Goal: Transaction & Acquisition: Purchase product/service

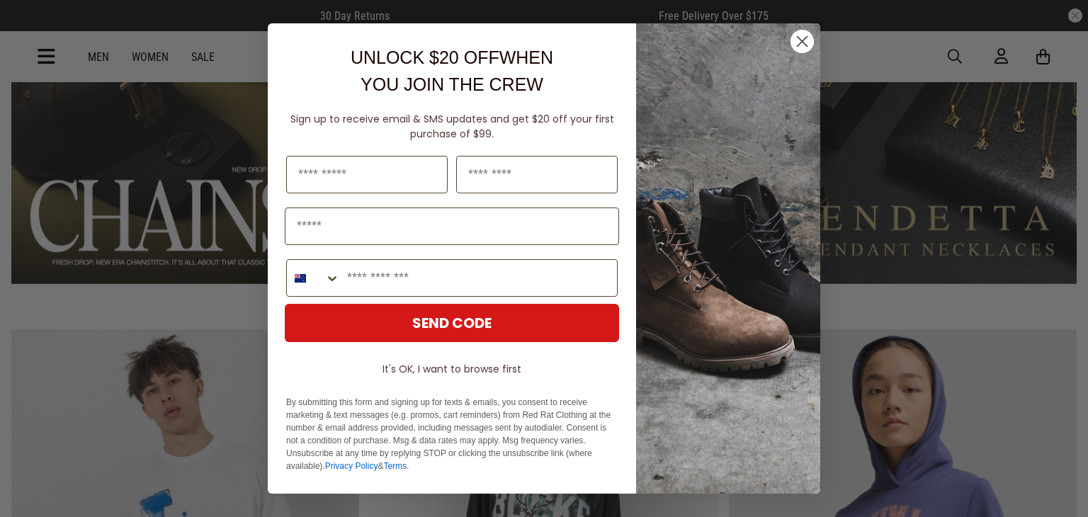
scroll to position [1188, 0]
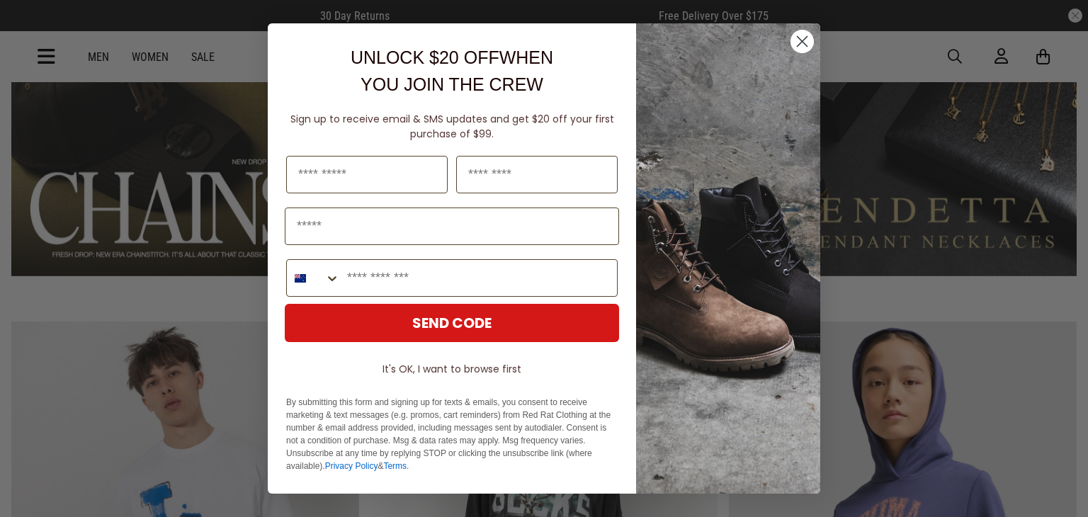
drag, startPoint x: 805, startPoint y: 38, endPoint x: 774, endPoint y: 41, distance: 30.7
click at [805, 38] on icon "Close dialog" at bounding box center [803, 42] width 10 height 10
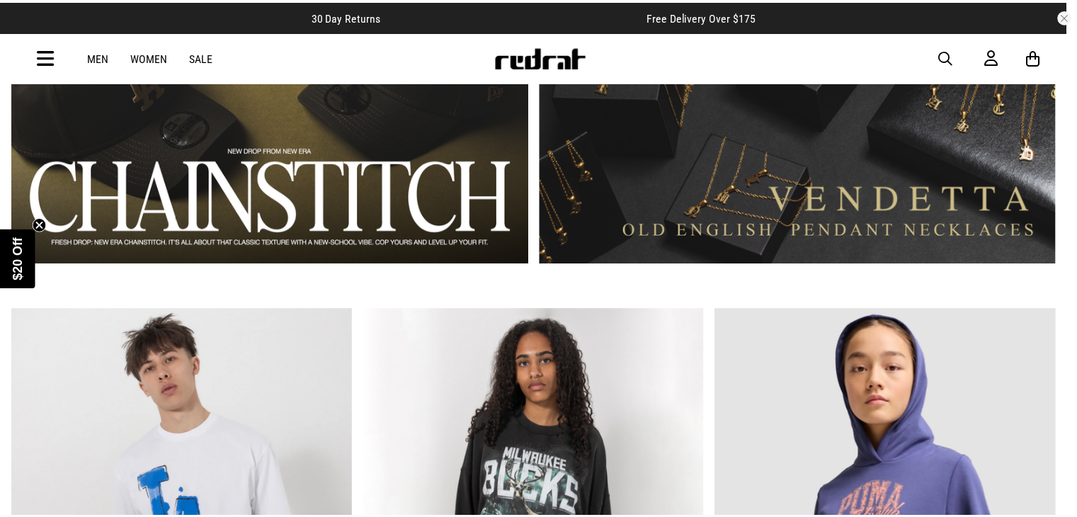
scroll to position [1180, 0]
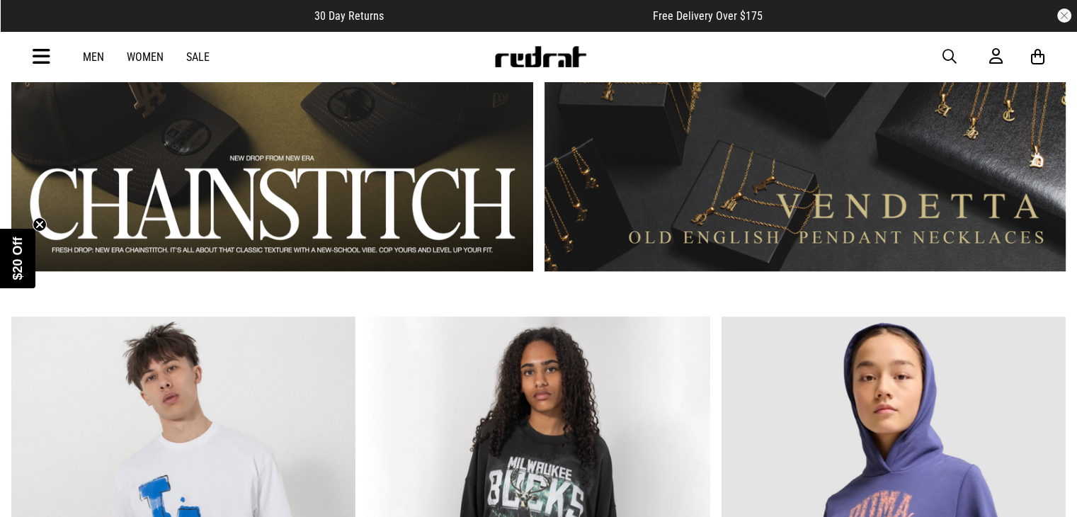
click at [93, 57] on link "Men" at bounding box center [93, 56] width 21 height 13
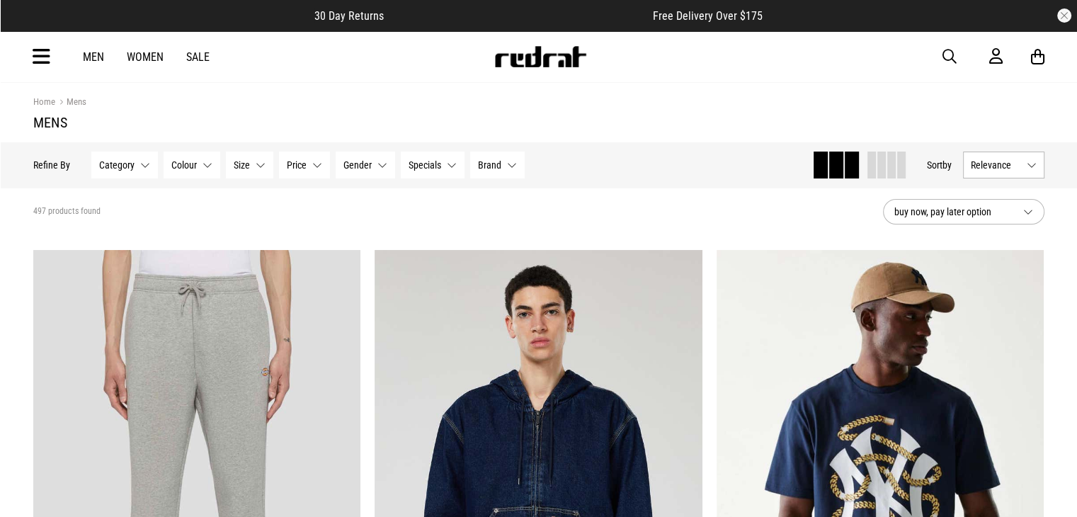
click at [115, 164] on span "Category" at bounding box center [116, 164] width 35 height 11
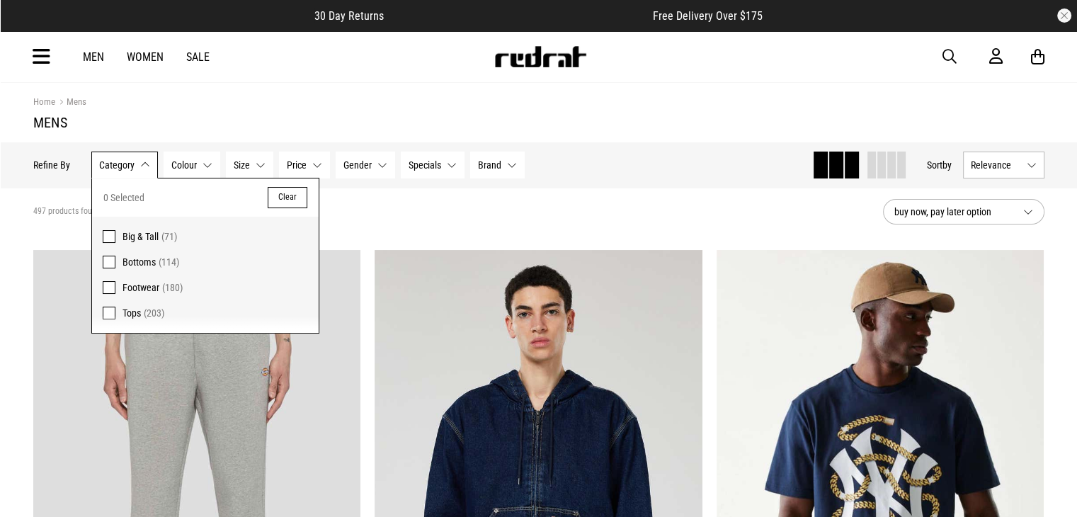
click at [116, 307] on label "Tops (203)" at bounding box center [205, 316] width 227 height 33
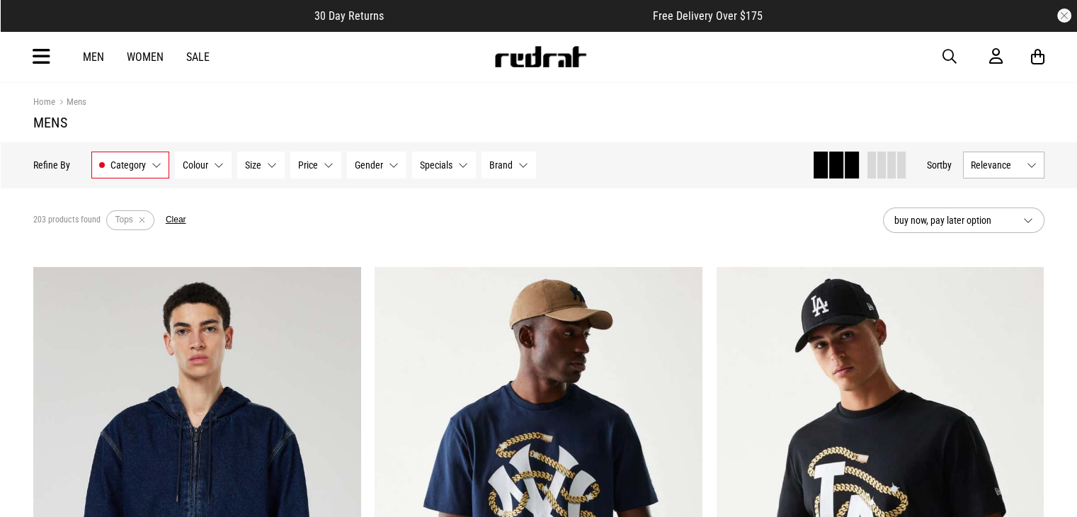
scroll to position [452, 0]
click at [360, 159] on span "Gender" at bounding box center [369, 164] width 28 height 11
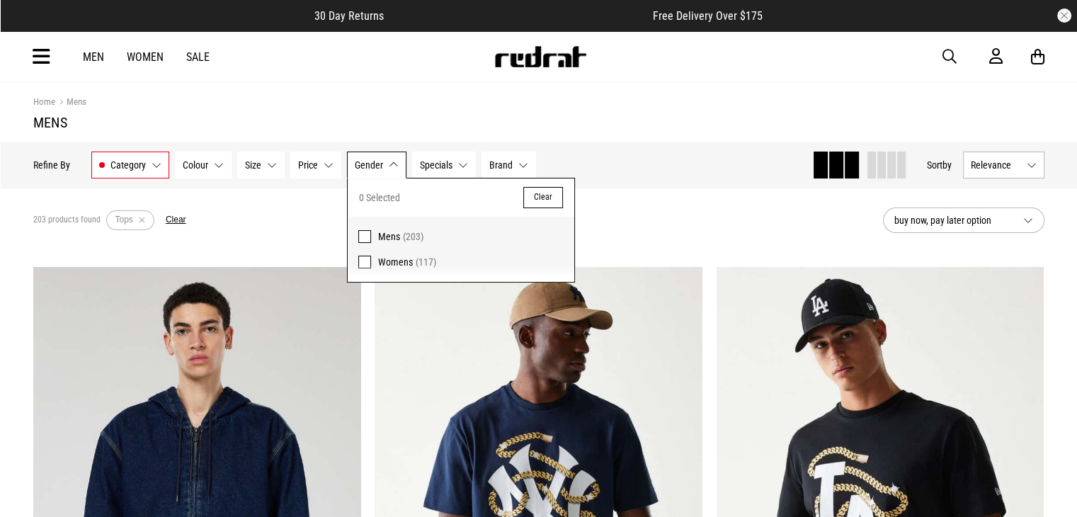
click at [374, 230] on label "Mens (203)" at bounding box center [461, 233] width 227 height 33
click at [295, 164] on button "Price None selected" at bounding box center [315, 165] width 51 height 27
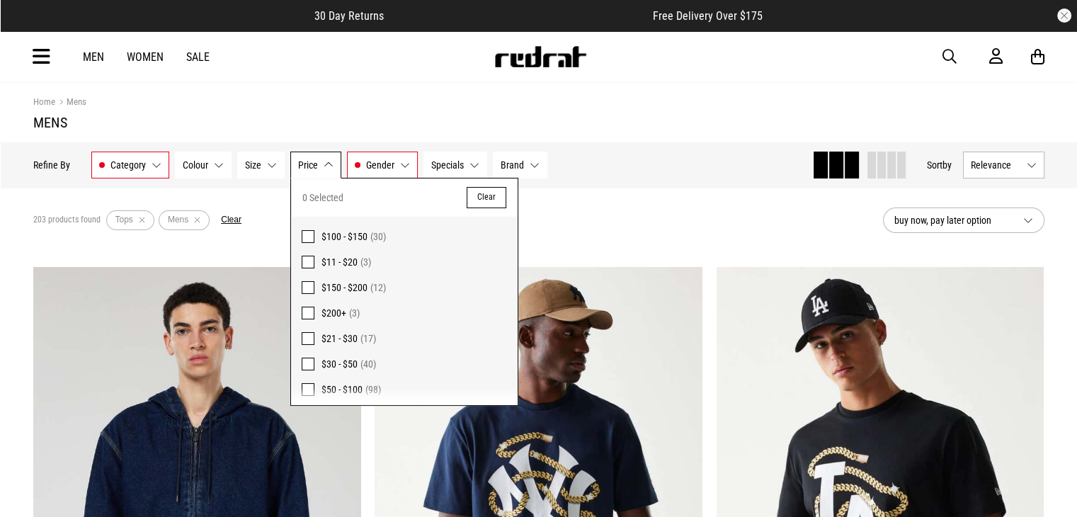
click at [482, 166] on button "Specials None selected" at bounding box center [456, 165] width 64 height 27
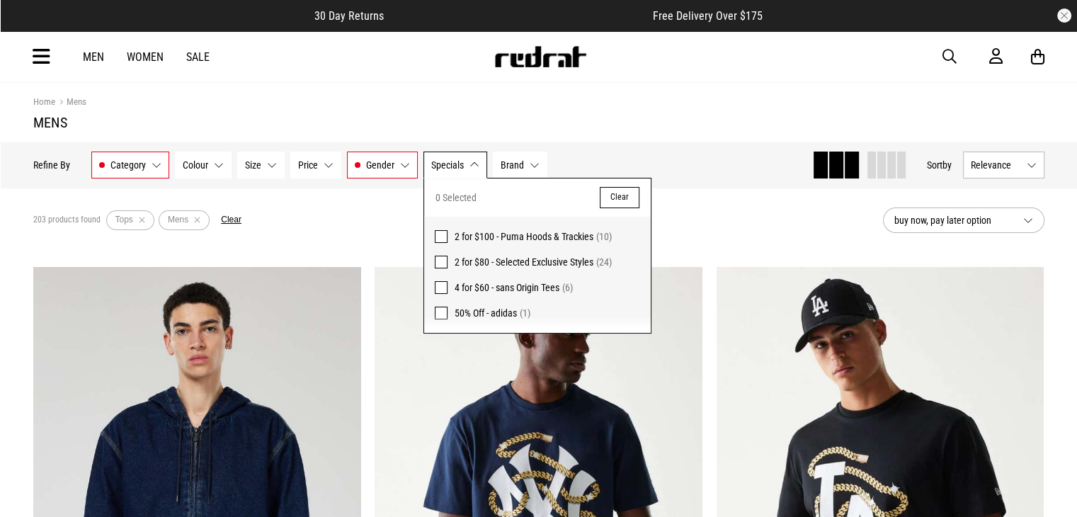
click at [516, 159] on span "Brand" at bounding box center [512, 164] width 23 height 11
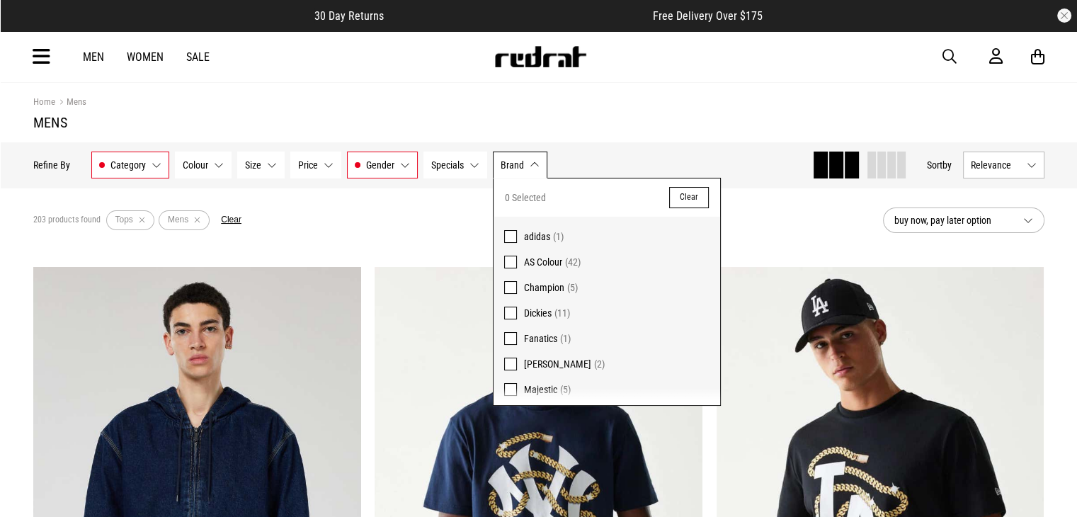
click at [459, 159] on span "Specials" at bounding box center [447, 164] width 33 height 11
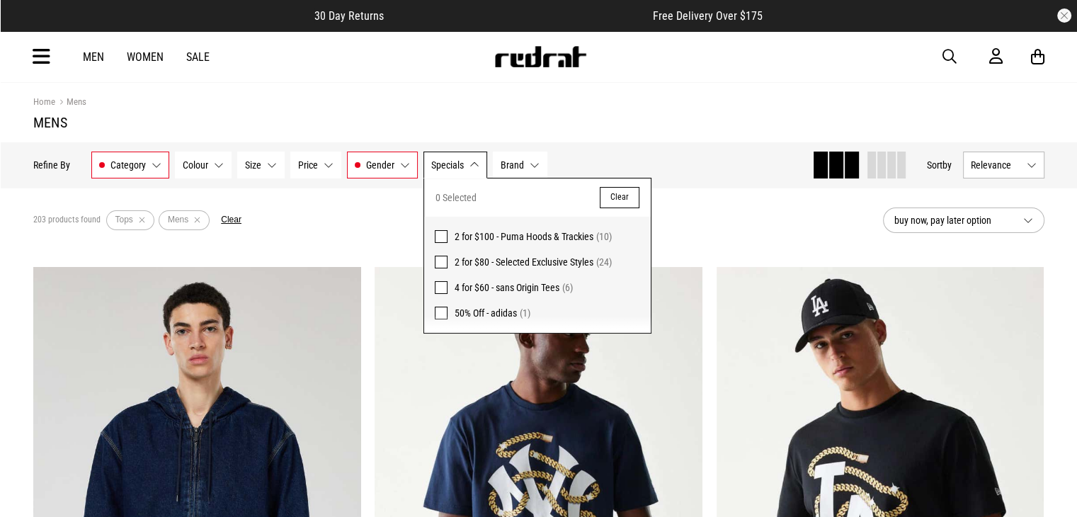
click at [501, 164] on span "Brand" at bounding box center [512, 164] width 23 height 11
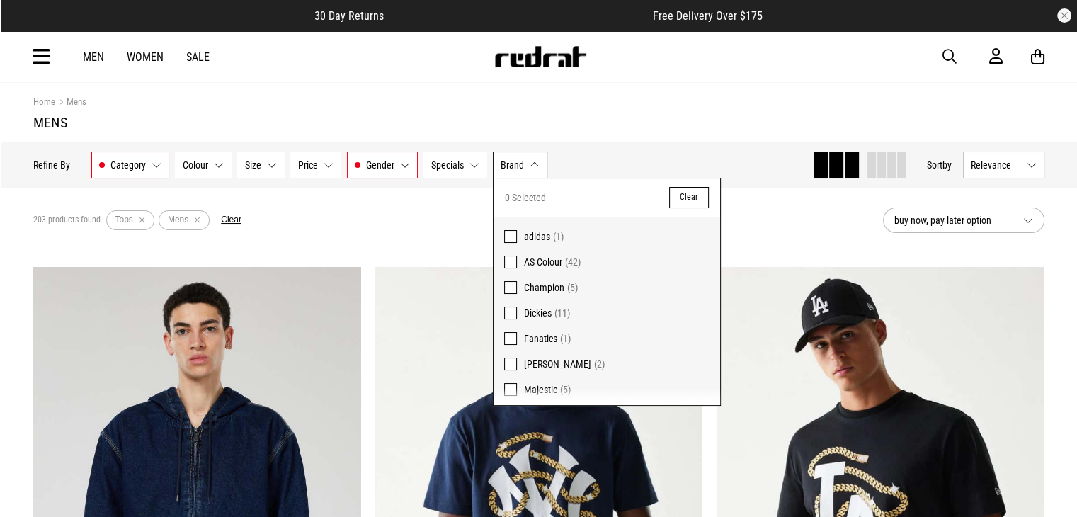
click at [623, 148] on div "Hide Refine s Refine By Filters Category Tops Category 1 Selected Clear Big & T…" at bounding box center [539, 164] width 1034 height 45
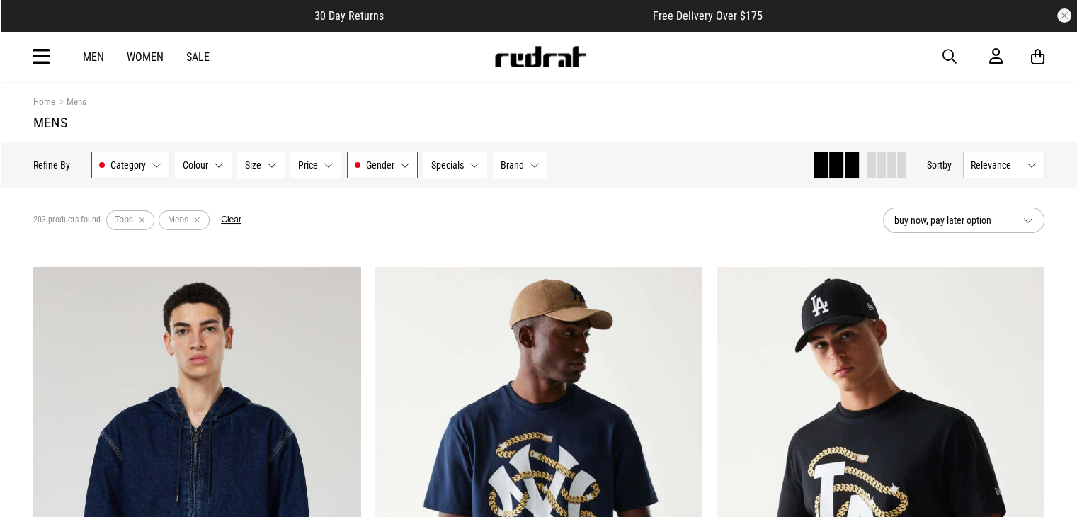
click at [1010, 172] on button "Relevance" at bounding box center [1003, 165] width 81 height 27
click at [1000, 239] on li "Price (Lowest)" at bounding box center [1004, 243] width 80 height 26
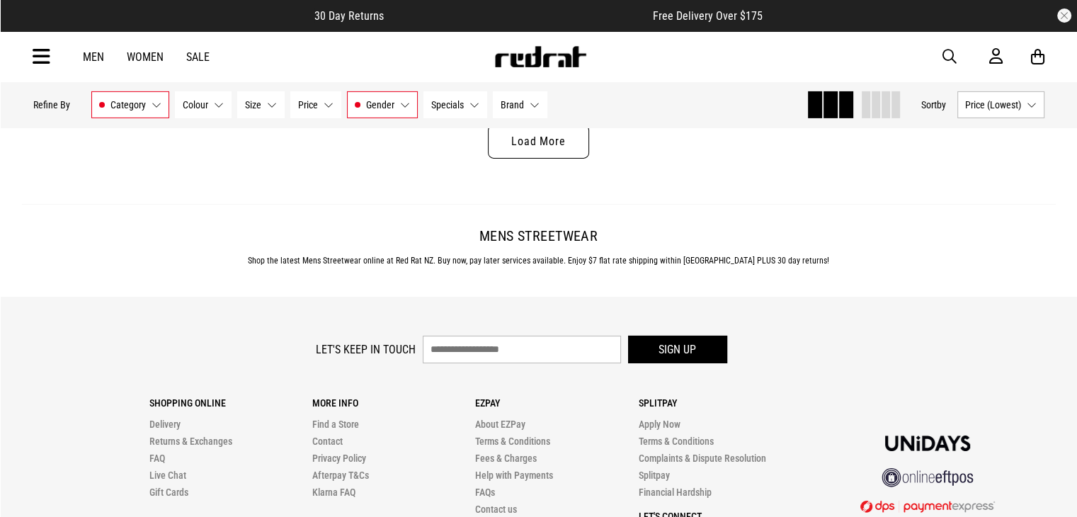
scroll to position [4486, 0]
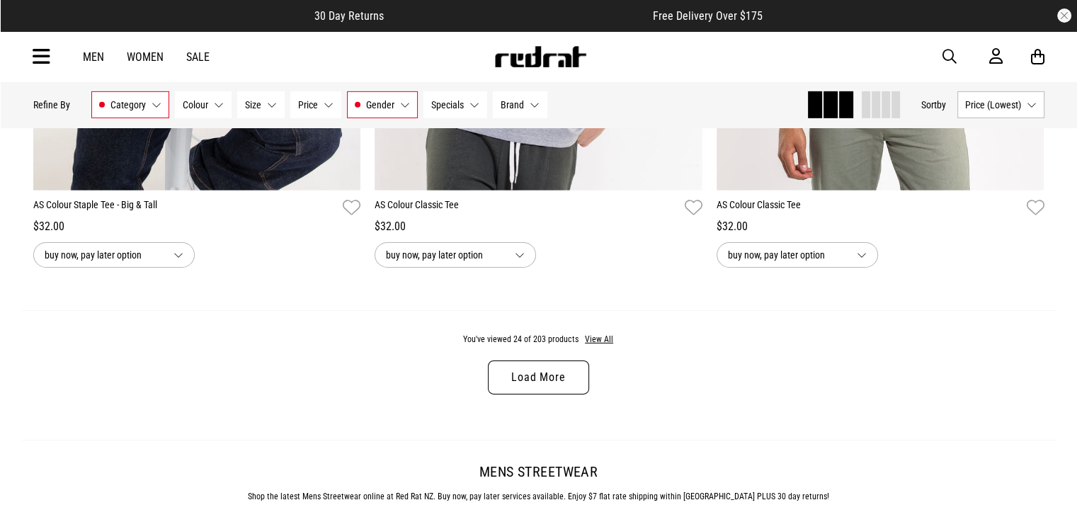
drag, startPoint x: 519, startPoint y: 375, endPoint x: 479, endPoint y: 358, distance: 42.9
click at [519, 374] on link "Load More" at bounding box center [538, 378] width 101 height 34
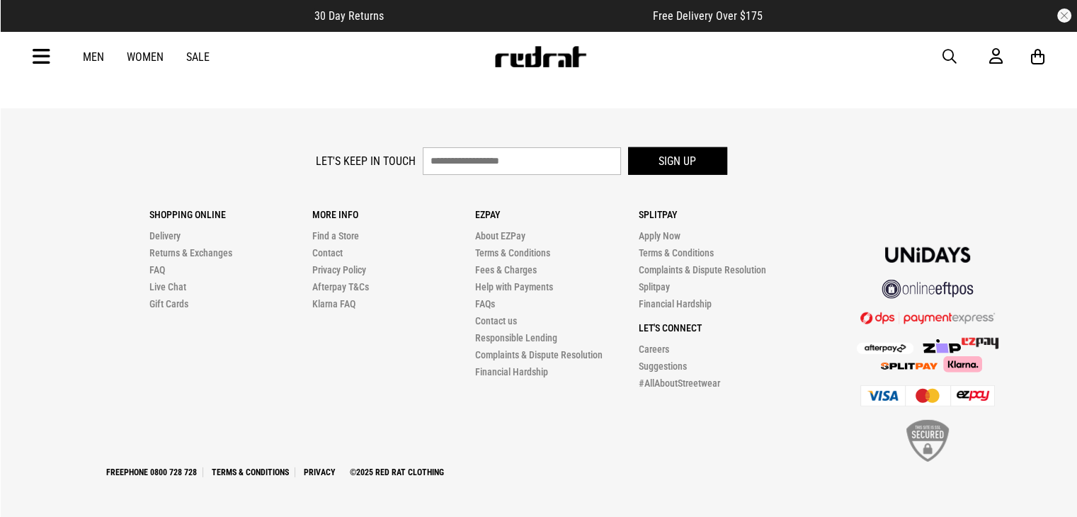
scroll to position [9200, 0]
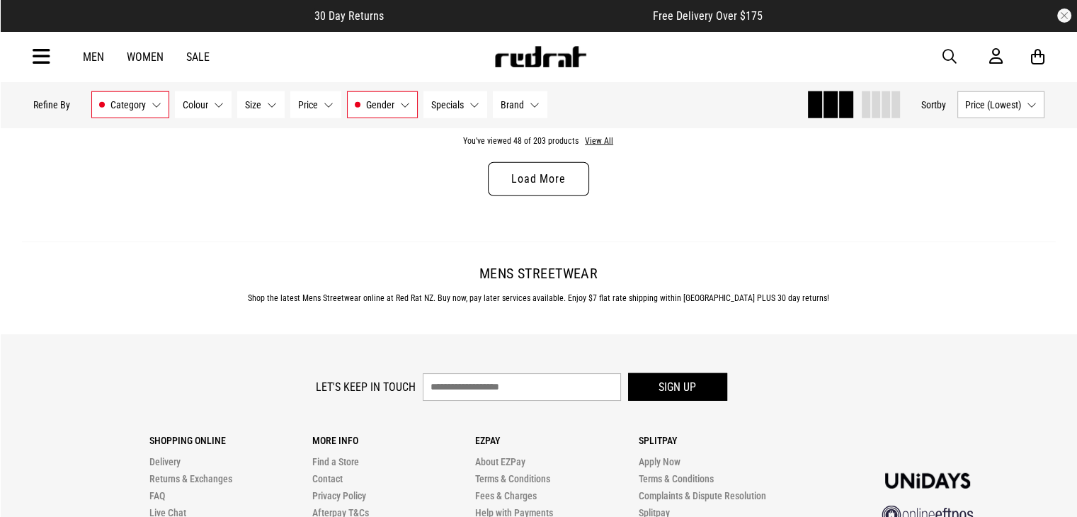
click at [533, 196] on link "Load More" at bounding box center [538, 179] width 101 height 34
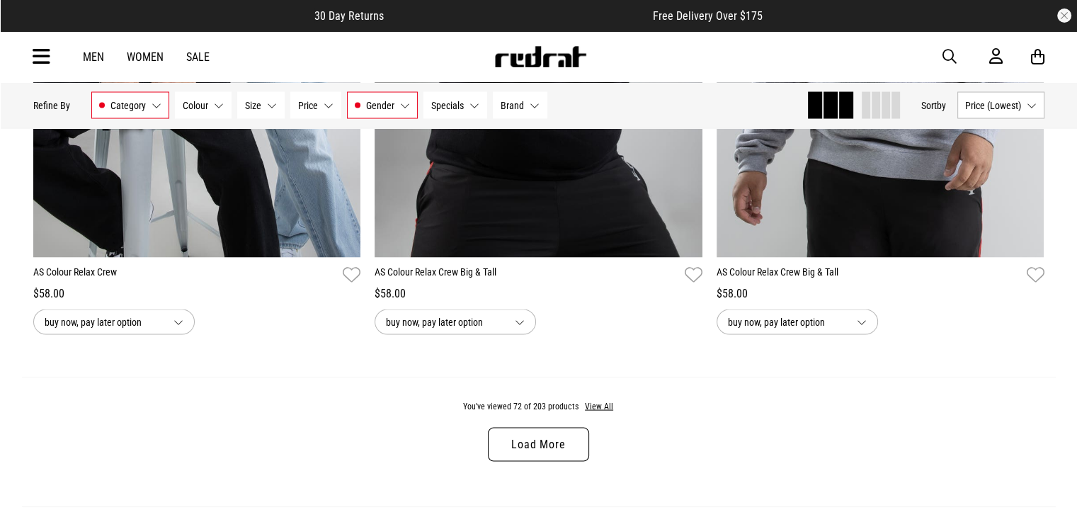
scroll to position [13687, 0]
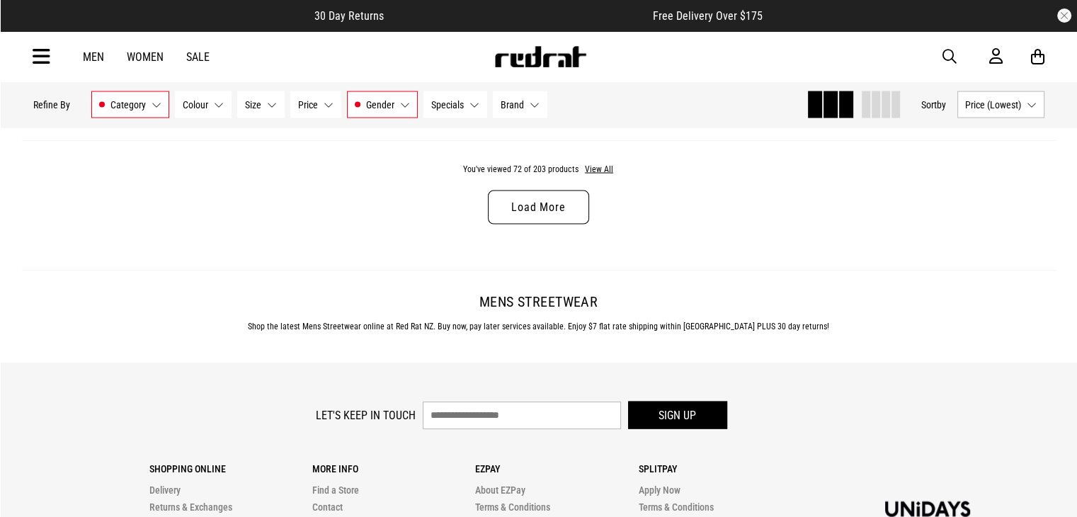
click at [548, 205] on div "You've viewed 72 of 203 products View All Load More" at bounding box center [539, 205] width 1034 height 130
click at [538, 225] on link "Load More" at bounding box center [538, 208] width 101 height 34
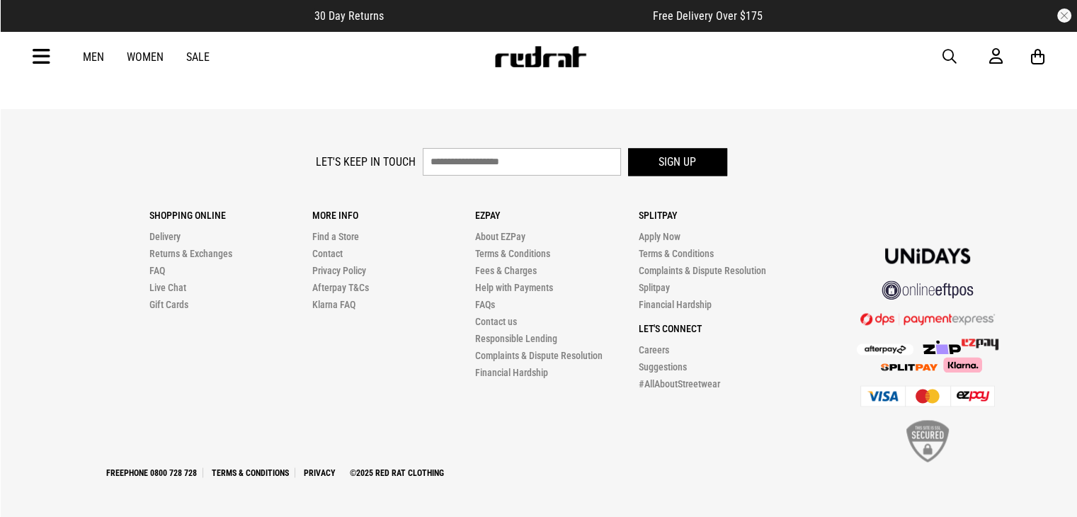
scroll to position [18242, 0]
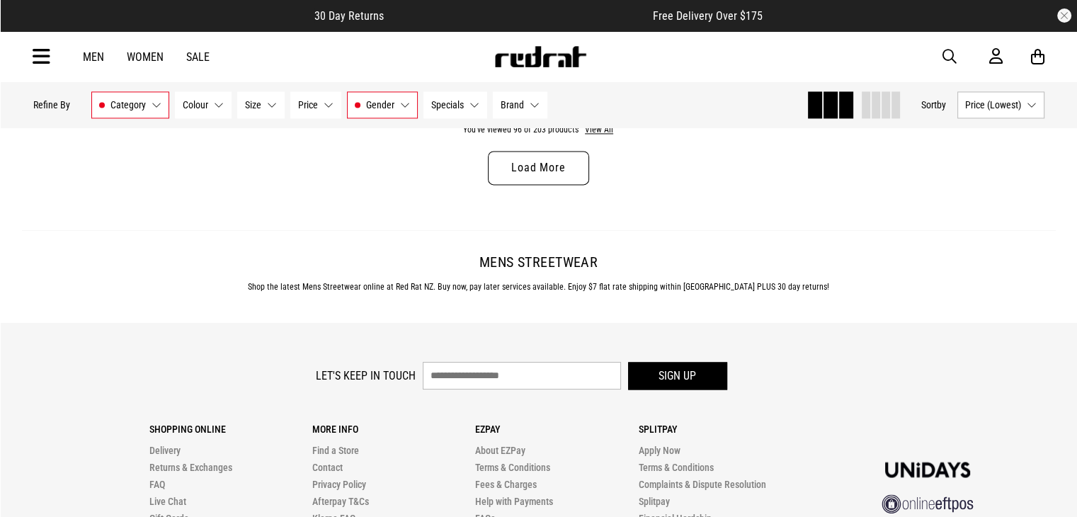
click at [543, 185] on link "Load More" at bounding box center [538, 168] width 101 height 34
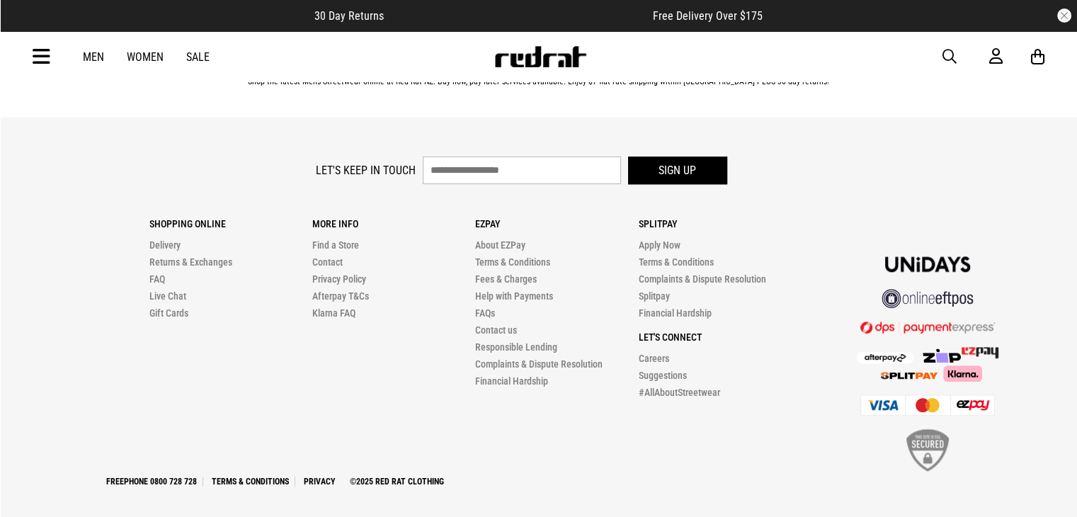
scroll to position [22728, 0]
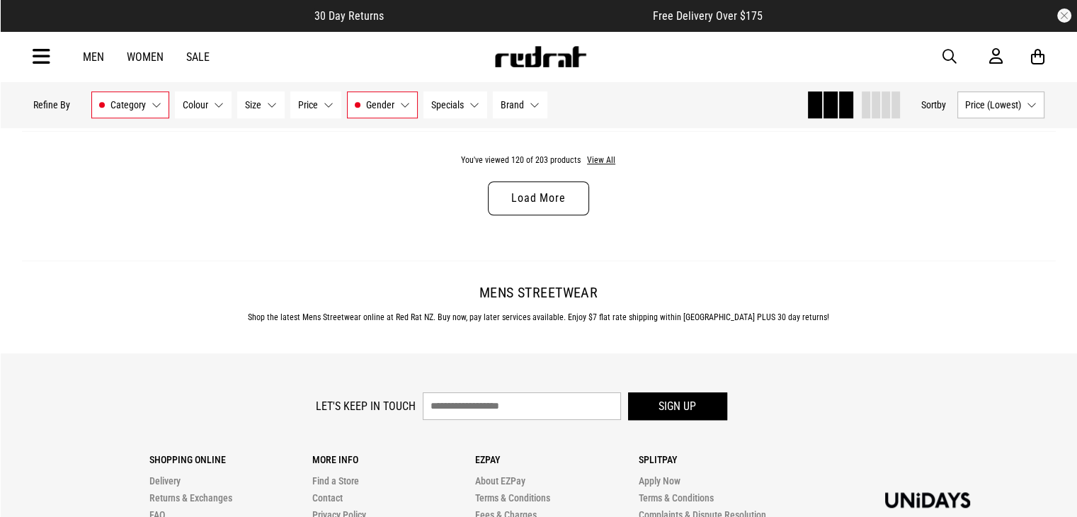
click at [512, 215] on link "Load More" at bounding box center [538, 198] width 101 height 34
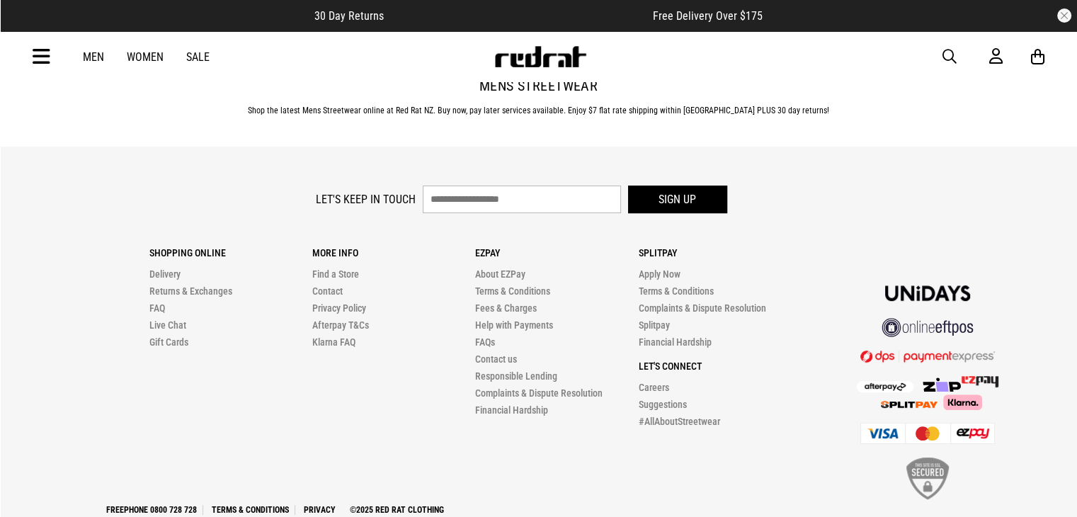
scroll to position [27214, 0]
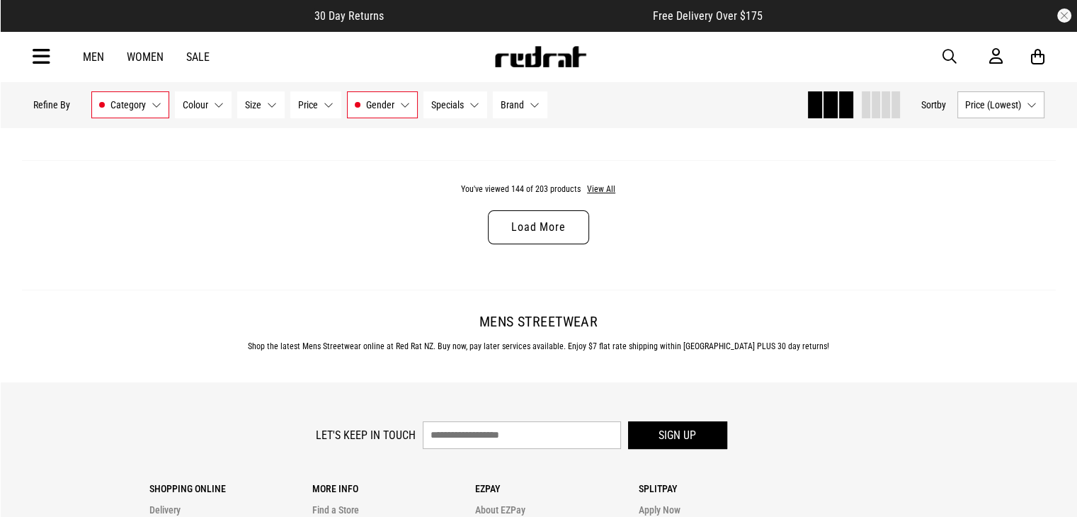
click at [544, 244] on link "Load More" at bounding box center [538, 227] width 101 height 34
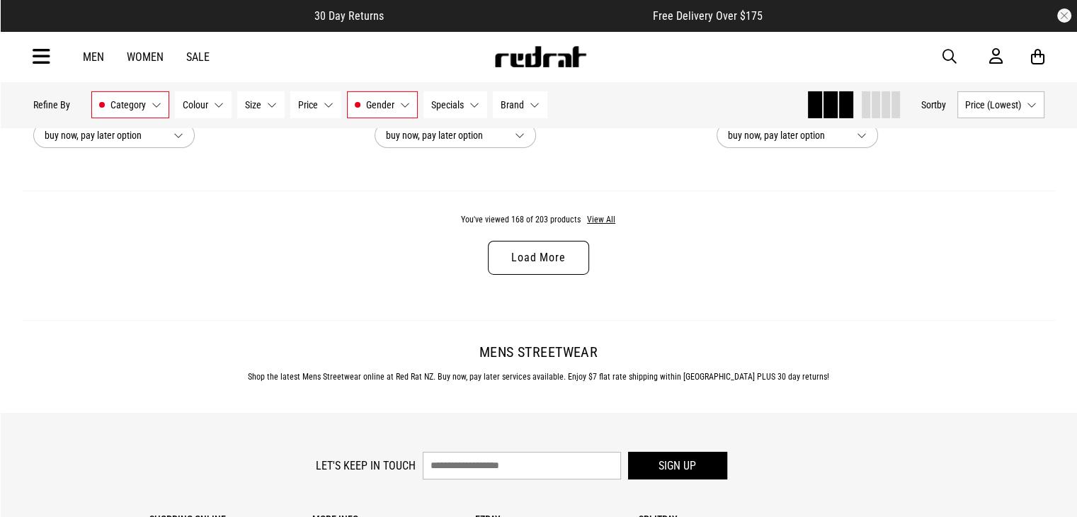
scroll to position [31464, 0]
